Goal: Complete application form

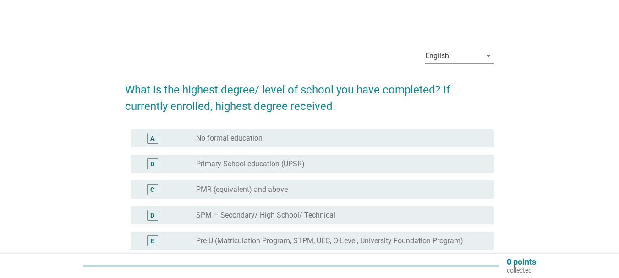
click at [158, 241] on div "E" at bounding box center [152, 241] width 29 height 11
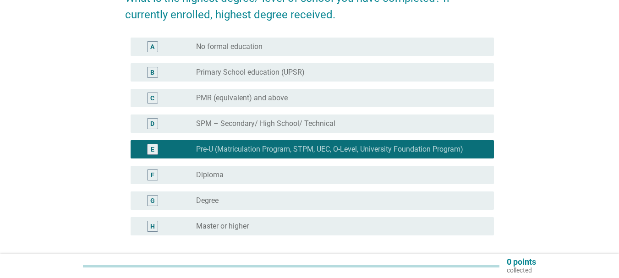
scroll to position [169, 0]
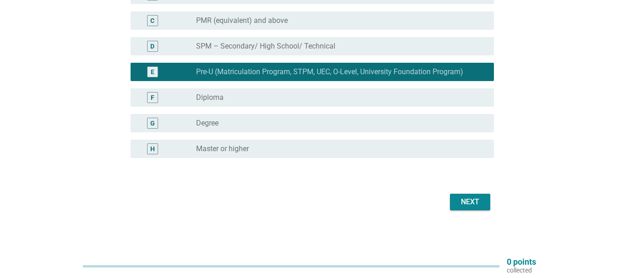
click at [444, 202] on div "Next" at bounding box center [309, 202] width 369 height 22
click at [474, 206] on div "Next" at bounding box center [470, 202] width 26 height 11
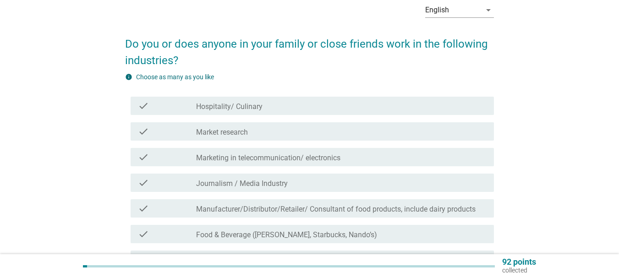
scroll to position [92, 0]
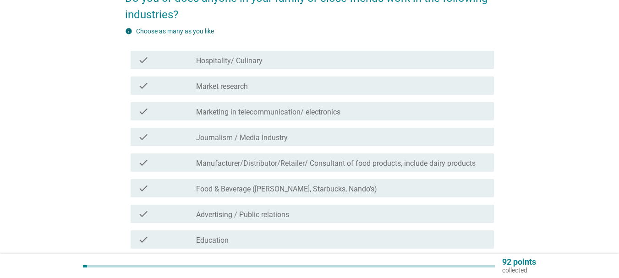
click at [143, 158] on icon "check" at bounding box center [143, 162] width 11 height 11
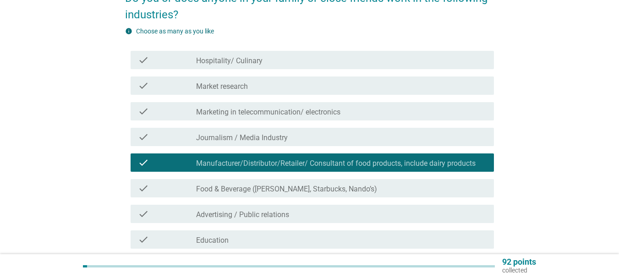
click at [153, 115] on div "check" at bounding box center [167, 111] width 58 height 11
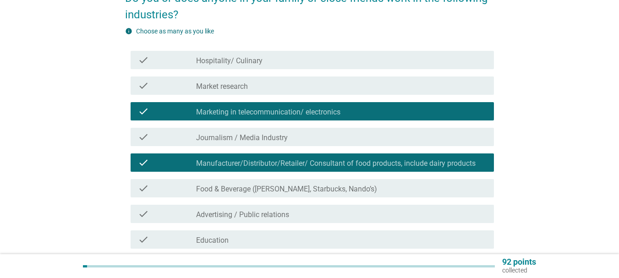
scroll to position [183, 0]
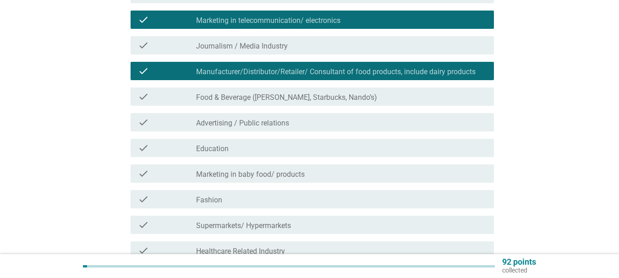
click at [138, 144] on icon "check" at bounding box center [143, 148] width 11 height 11
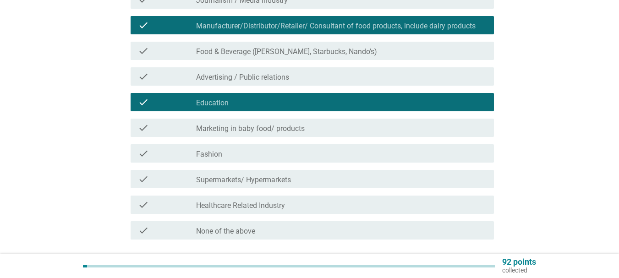
scroll to position [275, 0]
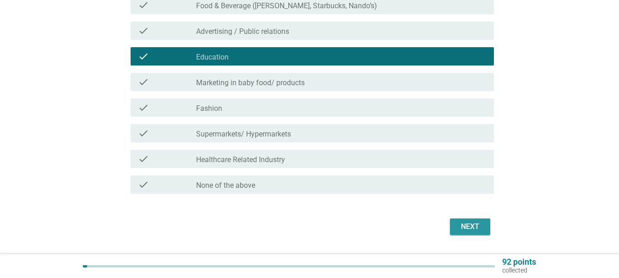
click at [471, 229] on div "Next" at bounding box center [470, 226] width 26 height 11
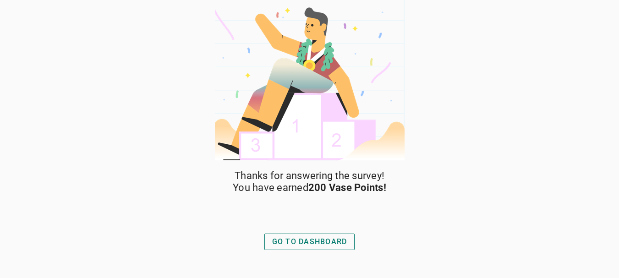
click at [333, 242] on div "GO TO DASHBOARD" at bounding box center [309, 241] width 75 height 11
